Goal: Information Seeking & Learning: Learn about a topic

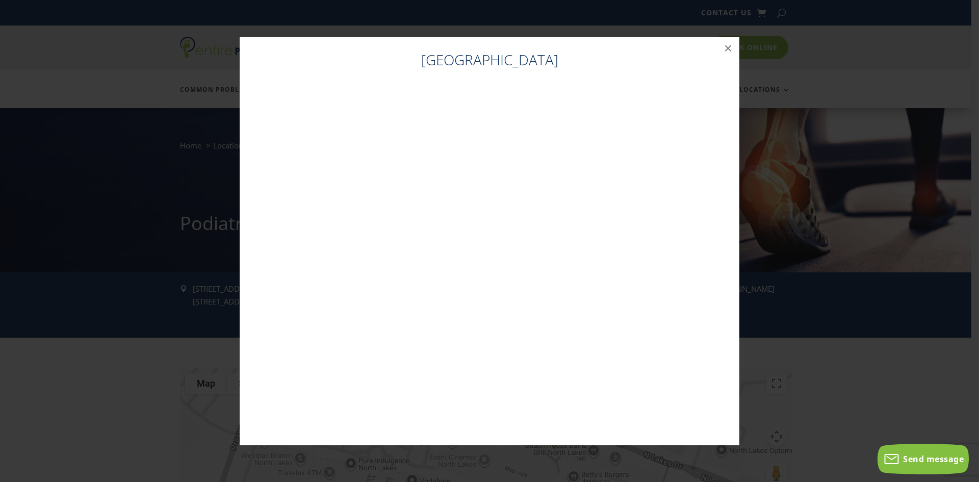
click at [636, 77] on div "[GEOGRAPHIC_DATA]" at bounding box center [489, 244] width 479 height 388
click at [729, 47] on button "×" at bounding box center [728, 48] width 22 height 22
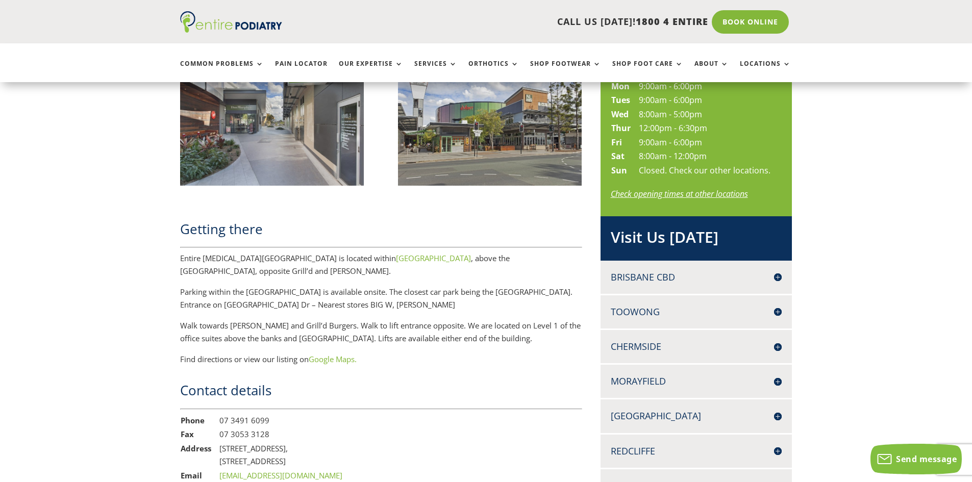
scroll to position [514, 0]
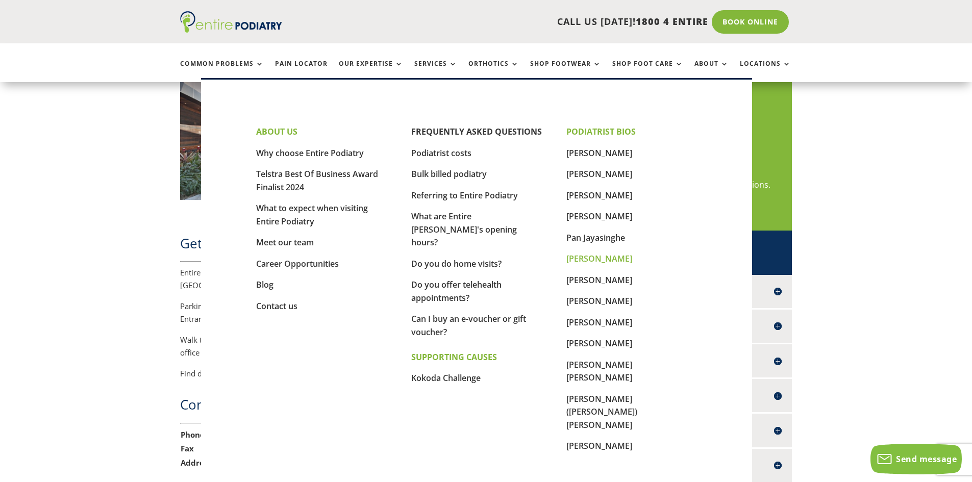
click at [608, 258] on link "[PERSON_NAME]" at bounding box center [599, 258] width 66 height 11
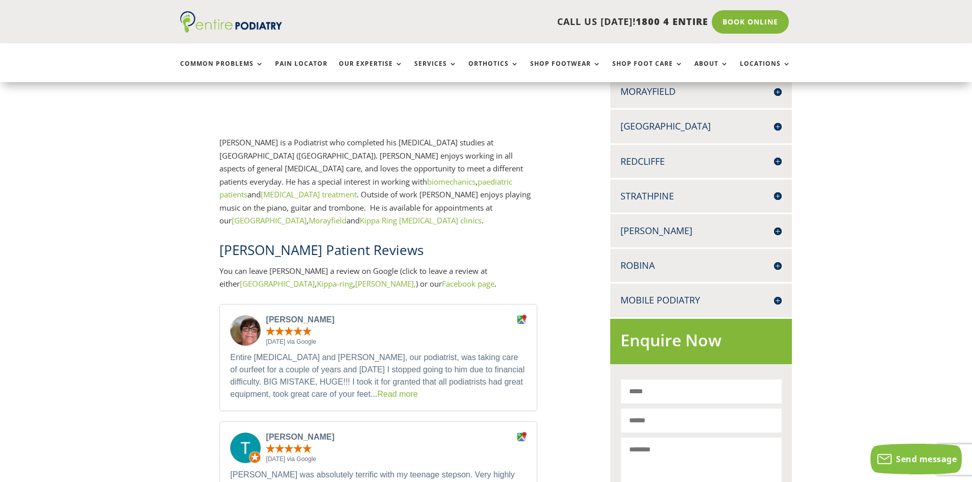
scroll to position [390, 0]
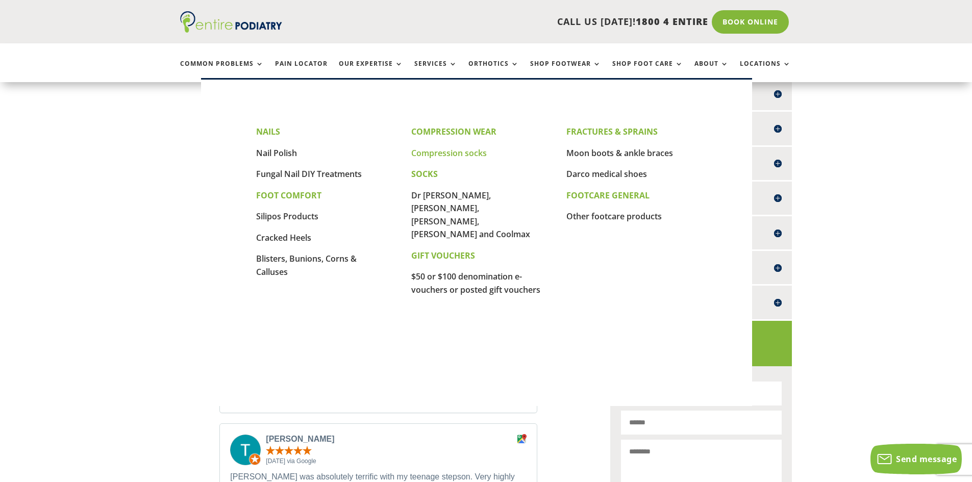
click at [466, 153] on link "Compression socks" at bounding box center [448, 152] width 75 height 11
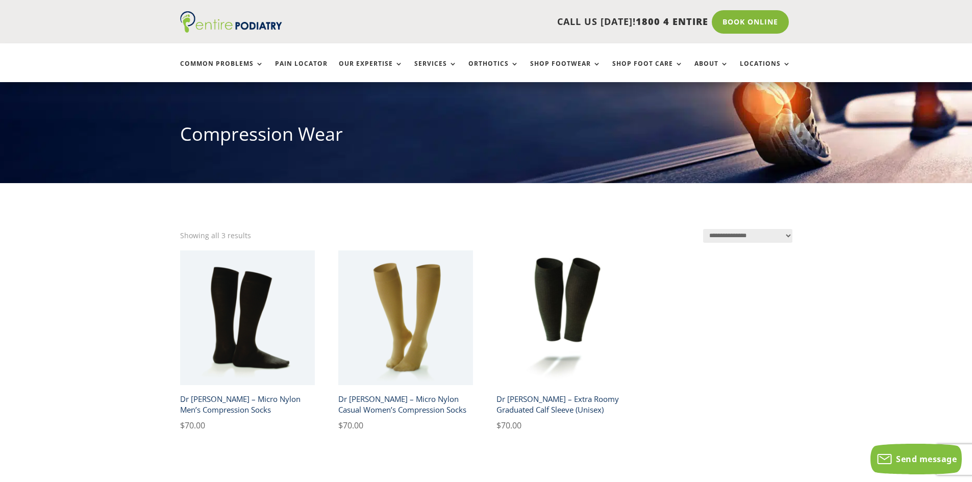
scroll to position [59, 0]
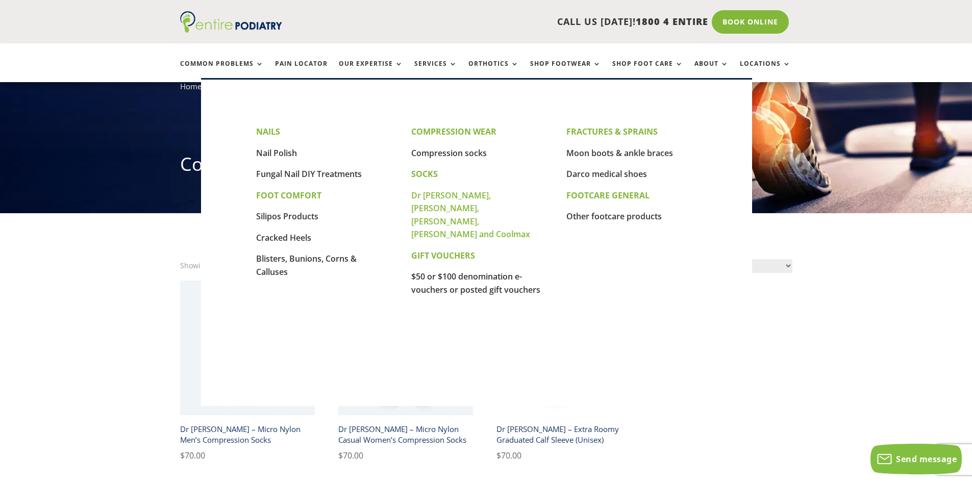
click at [463, 196] on link "Dr [PERSON_NAME], [PERSON_NAME], [PERSON_NAME], [PERSON_NAME] and Coolmax" at bounding box center [470, 215] width 119 height 50
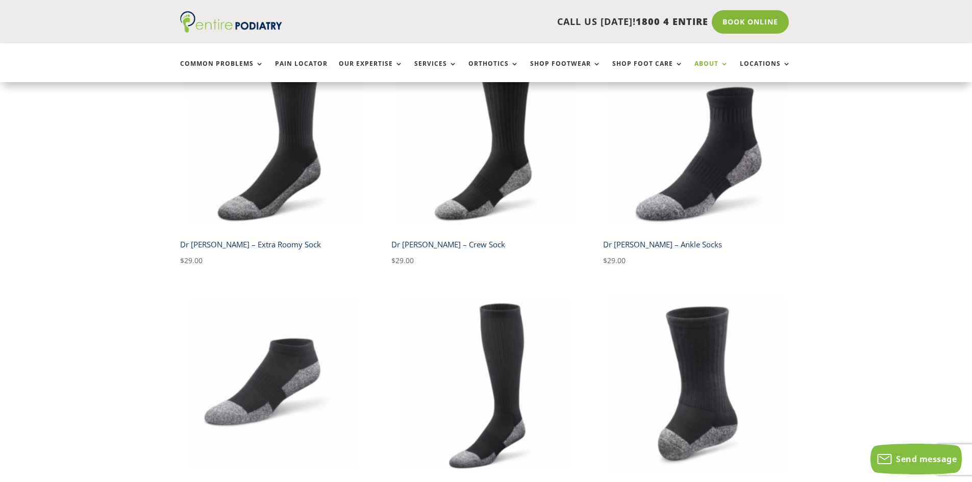
scroll to position [299, 0]
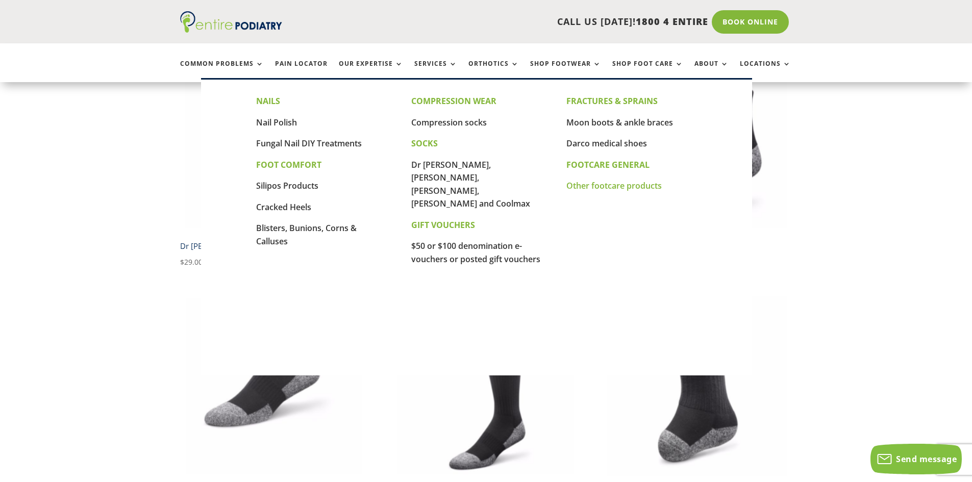
click at [616, 188] on link "Other footcare products" at bounding box center [613, 185] width 95 height 11
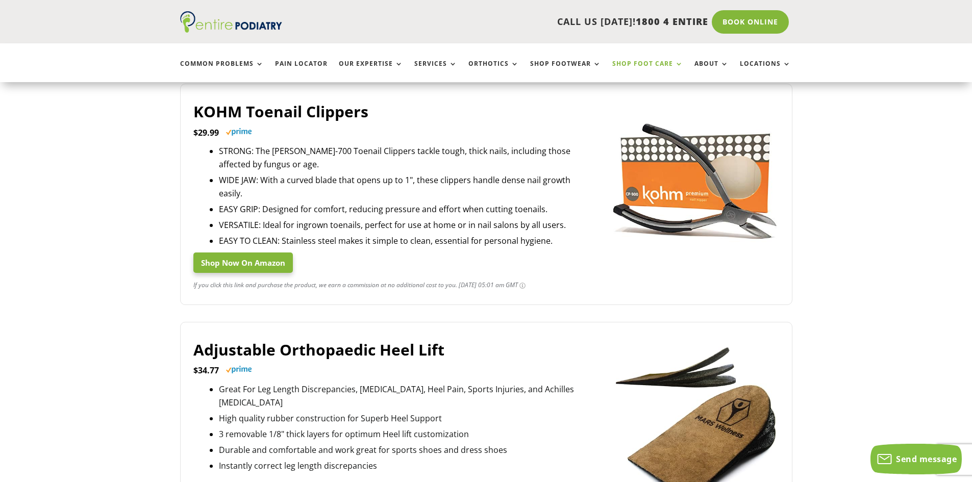
scroll to position [901, 0]
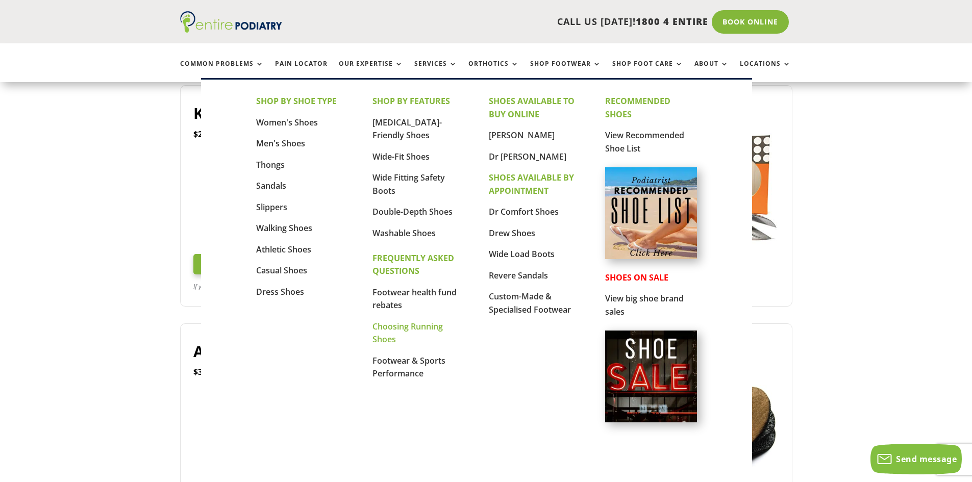
click at [400, 326] on link "Choosing Running Shoes" at bounding box center [407, 333] width 70 height 24
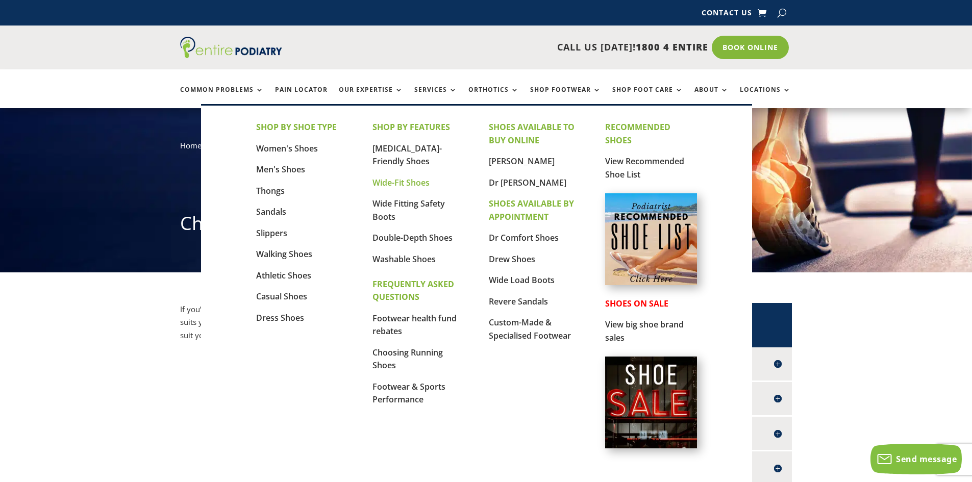
click at [419, 184] on link "Wide-Fit Shoes" at bounding box center [400, 182] width 57 height 11
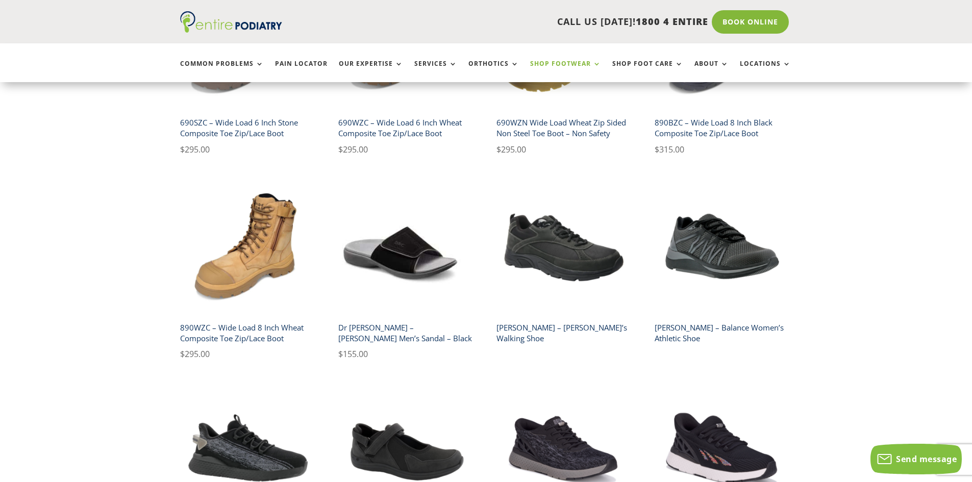
scroll to position [569, 0]
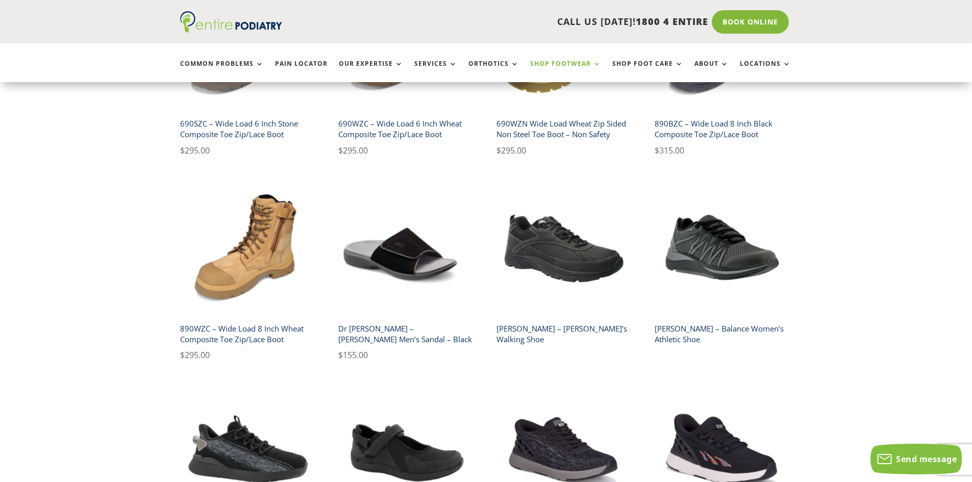
click at [590, 64] on link "Shop Footwear" at bounding box center [565, 71] width 71 height 22
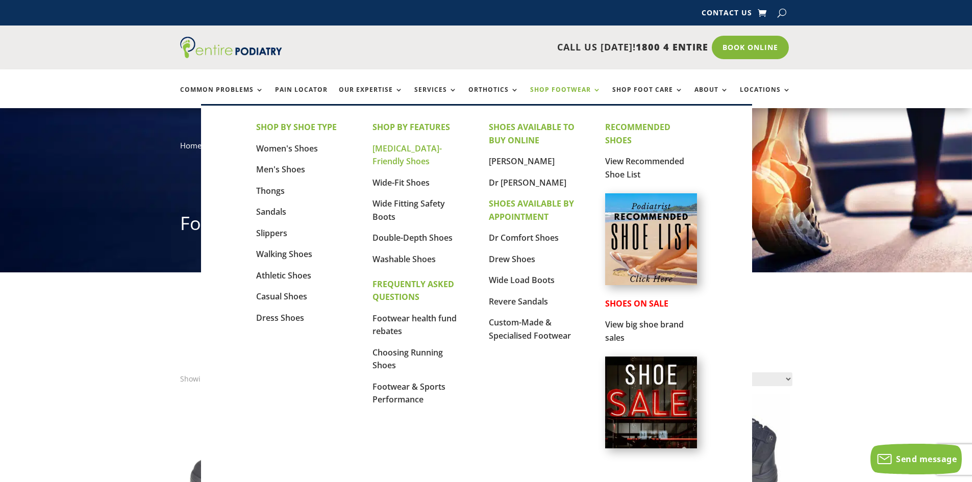
click at [419, 148] on link "[MEDICAL_DATA]-Friendly Shoes" at bounding box center [406, 155] width 69 height 24
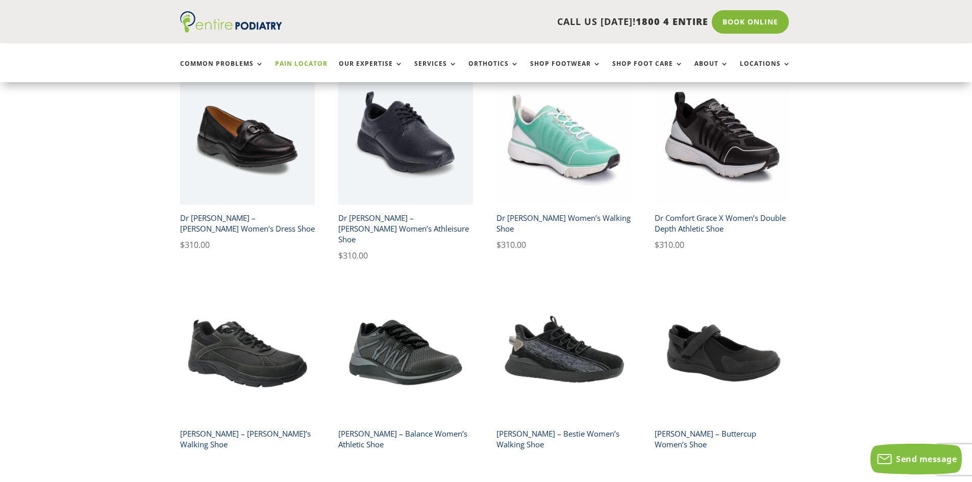
scroll to position [472, 0]
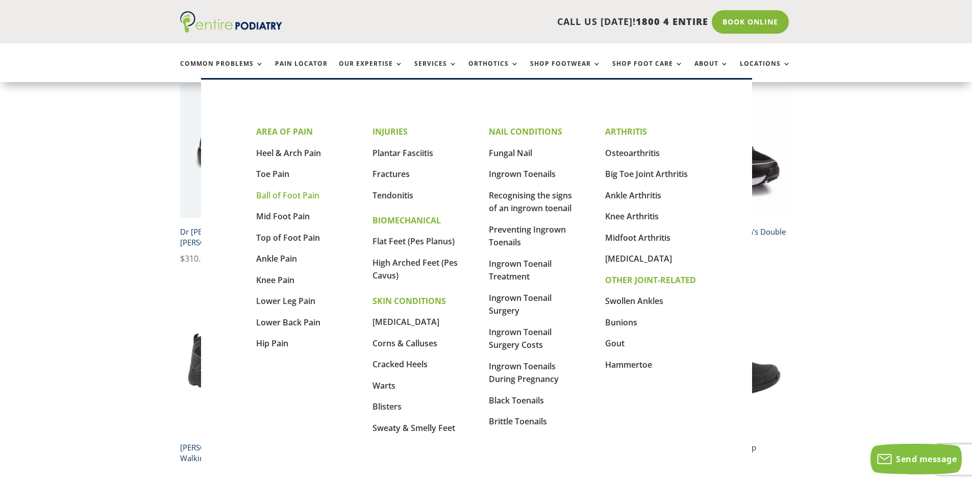
click at [285, 197] on link "Ball of Foot Pain" at bounding box center [287, 195] width 63 height 11
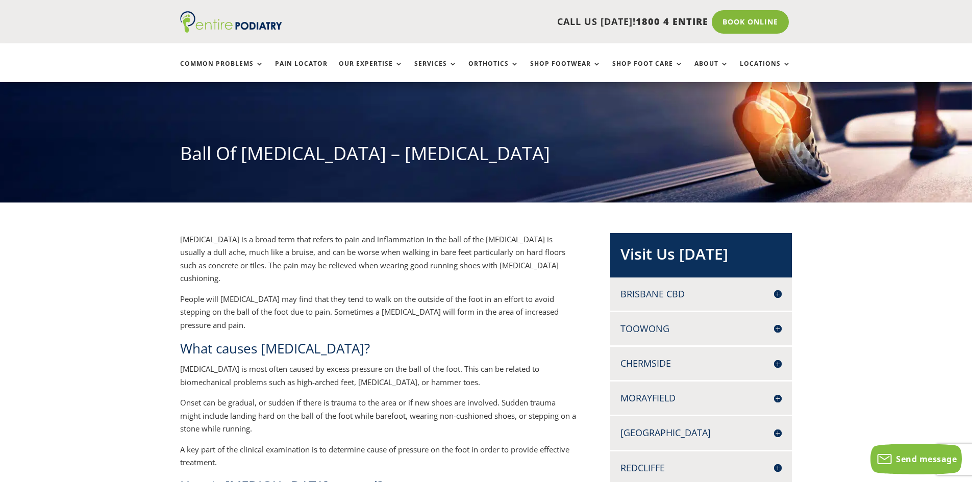
scroll to position [64, 0]
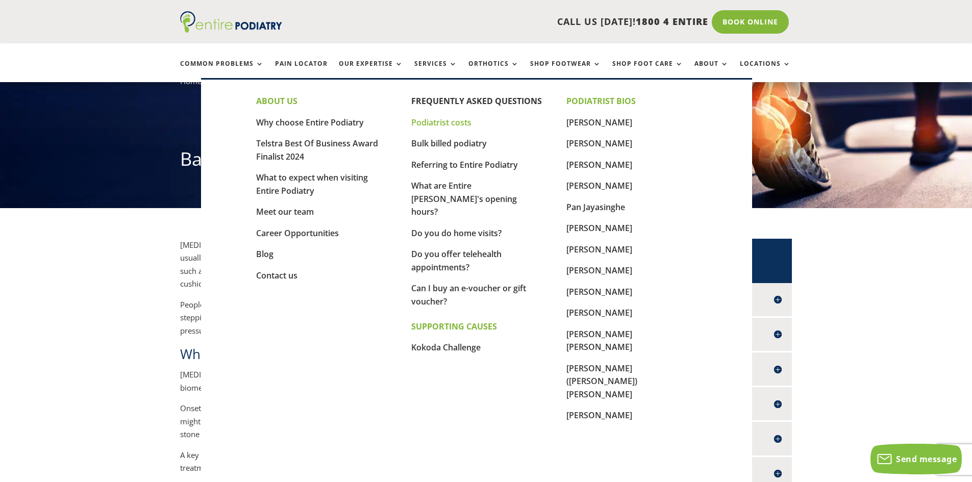
click at [447, 123] on link "Podiatrist costs" at bounding box center [441, 122] width 60 height 11
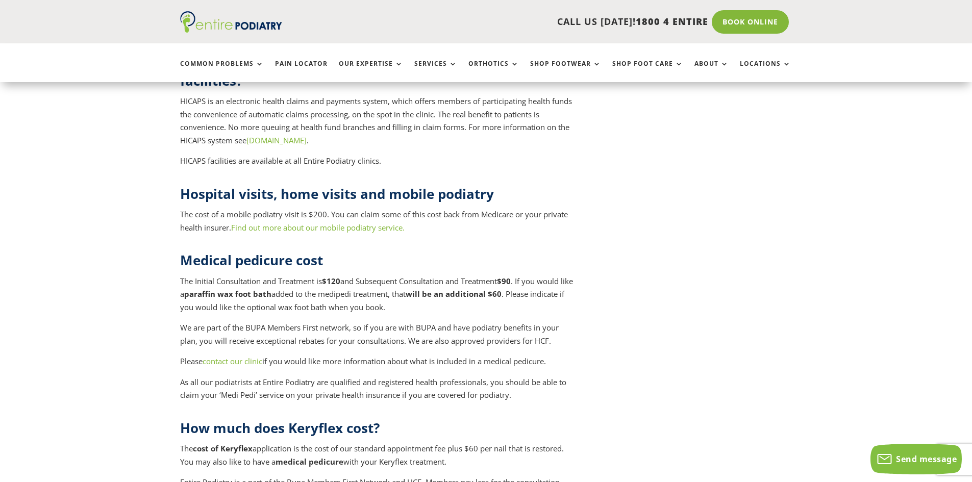
scroll to position [3980, 0]
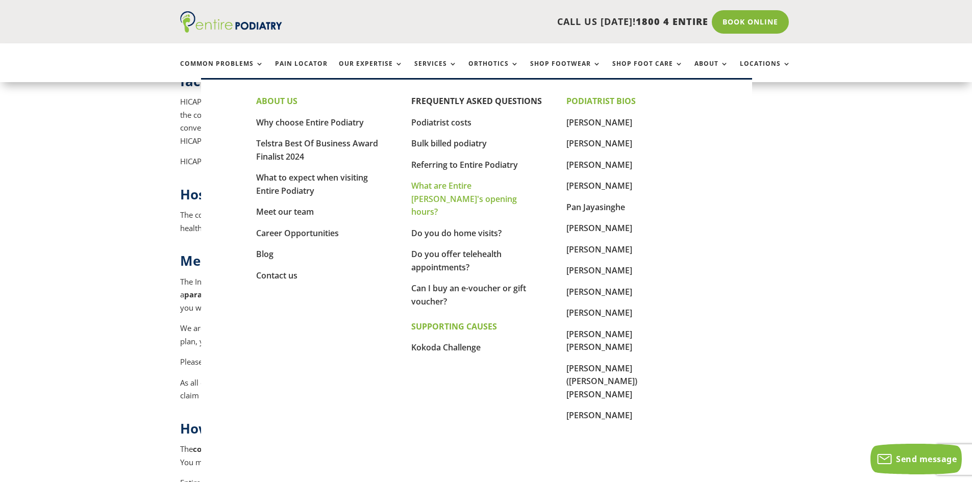
click at [452, 187] on link "What are Entire [PERSON_NAME]'s opening hours?" at bounding box center [464, 198] width 106 height 37
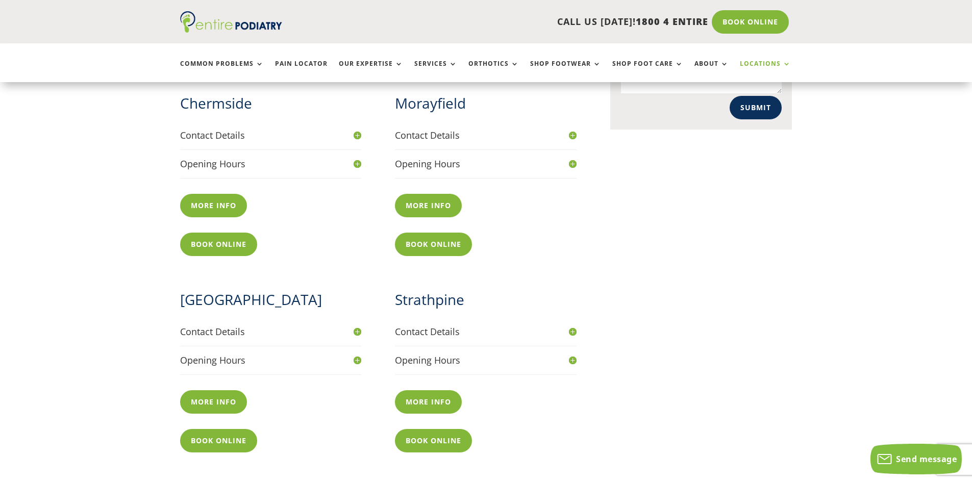
scroll to position [611, 0]
click at [357, 353] on h4 "Opening Hours" at bounding box center [271, 359] width 182 height 13
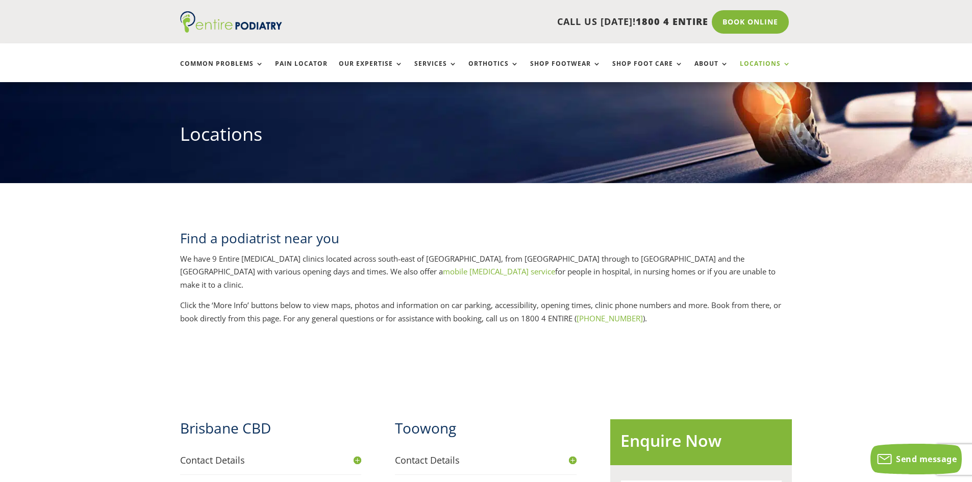
scroll to position [0, 0]
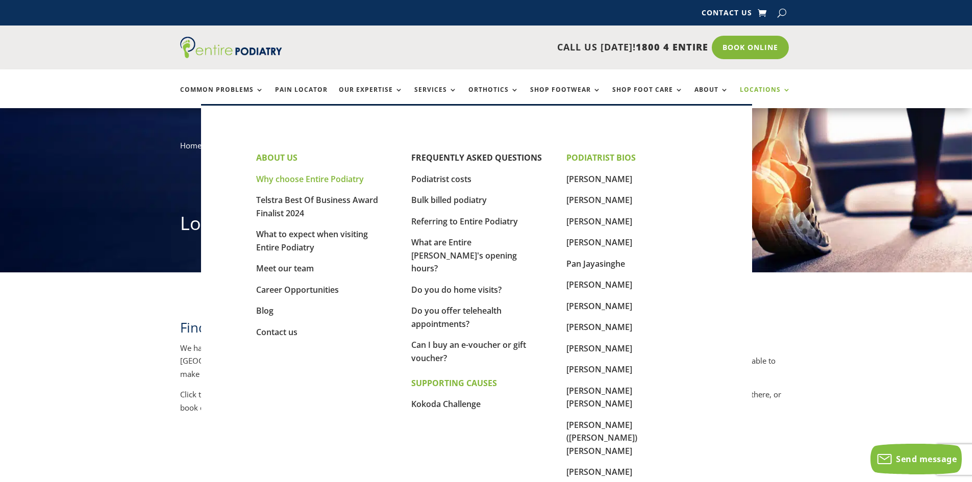
click at [294, 176] on link "Why choose Entire Podiatry" at bounding box center [310, 178] width 108 height 11
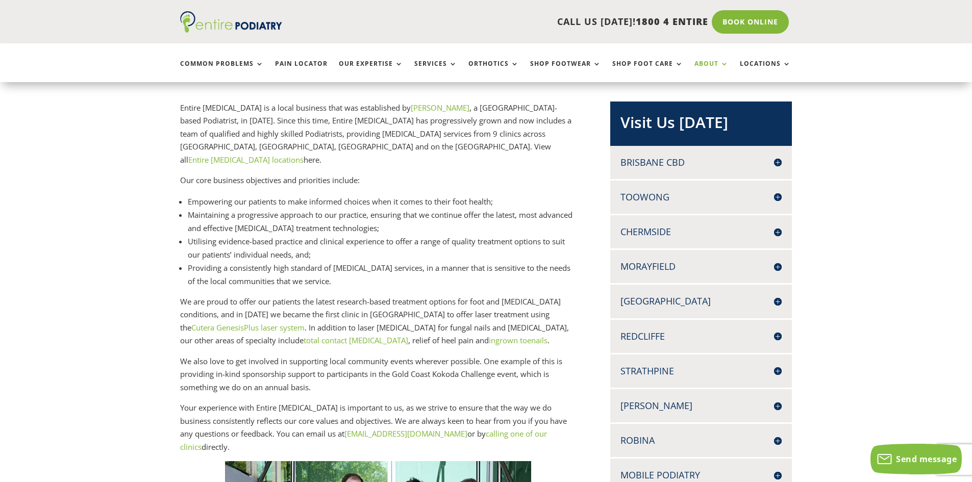
scroll to position [201, 0]
click at [303, 336] on link "total contact orthotics" at bounding box center [355, 341] width 105 height 10
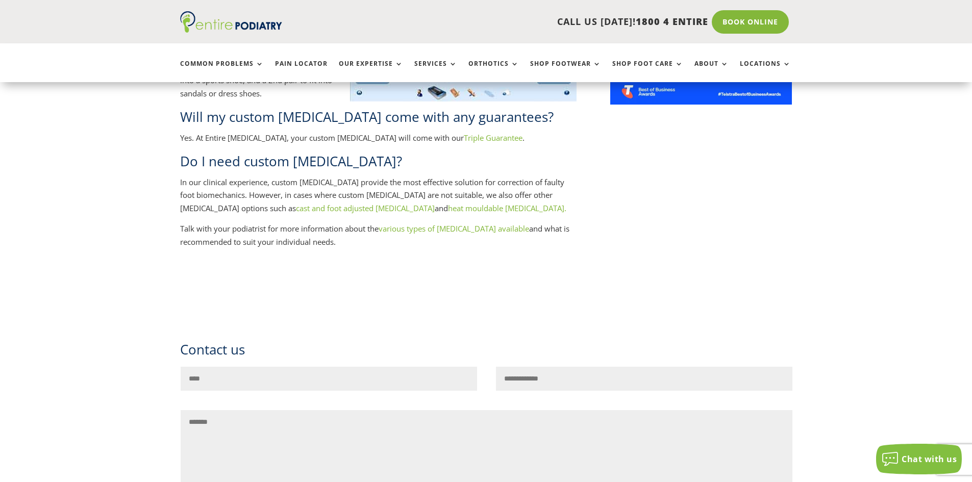
scroll to position [955, 0]
